Goal: Book appointment/travel/reservation

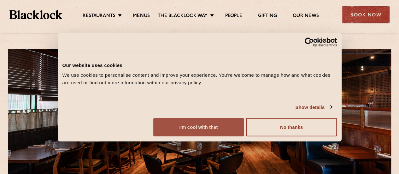
click at [244, 134] on button "I'm cool with that" at bounding box center [198, 127] width 91 height 18
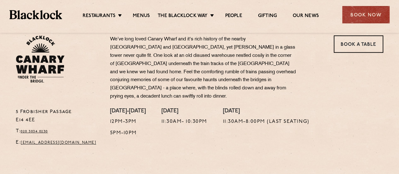
scroll to position [221, 0]
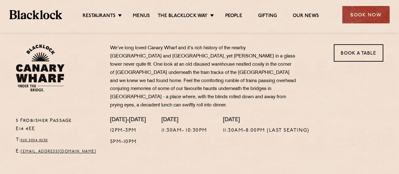
scroll to position [189, 0]
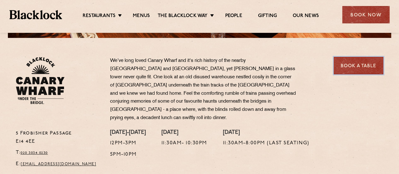
click at [363, 59] on link "Book a Table" at bounding box center [359, 65] width 50 height 17
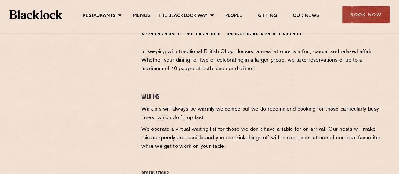
scroll to position [221, 0]
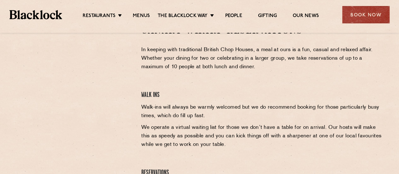
click at [153, 83] on div "Canary Wharf Reservations In keeping with traditional British Chop Houses, a me…" at bounding box center [263, 119] width 252 height 188
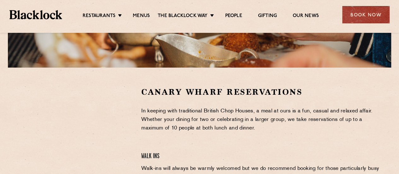
scroll to position [158, 0]
